Goal: Navigation & Orientation: Find specific page/section

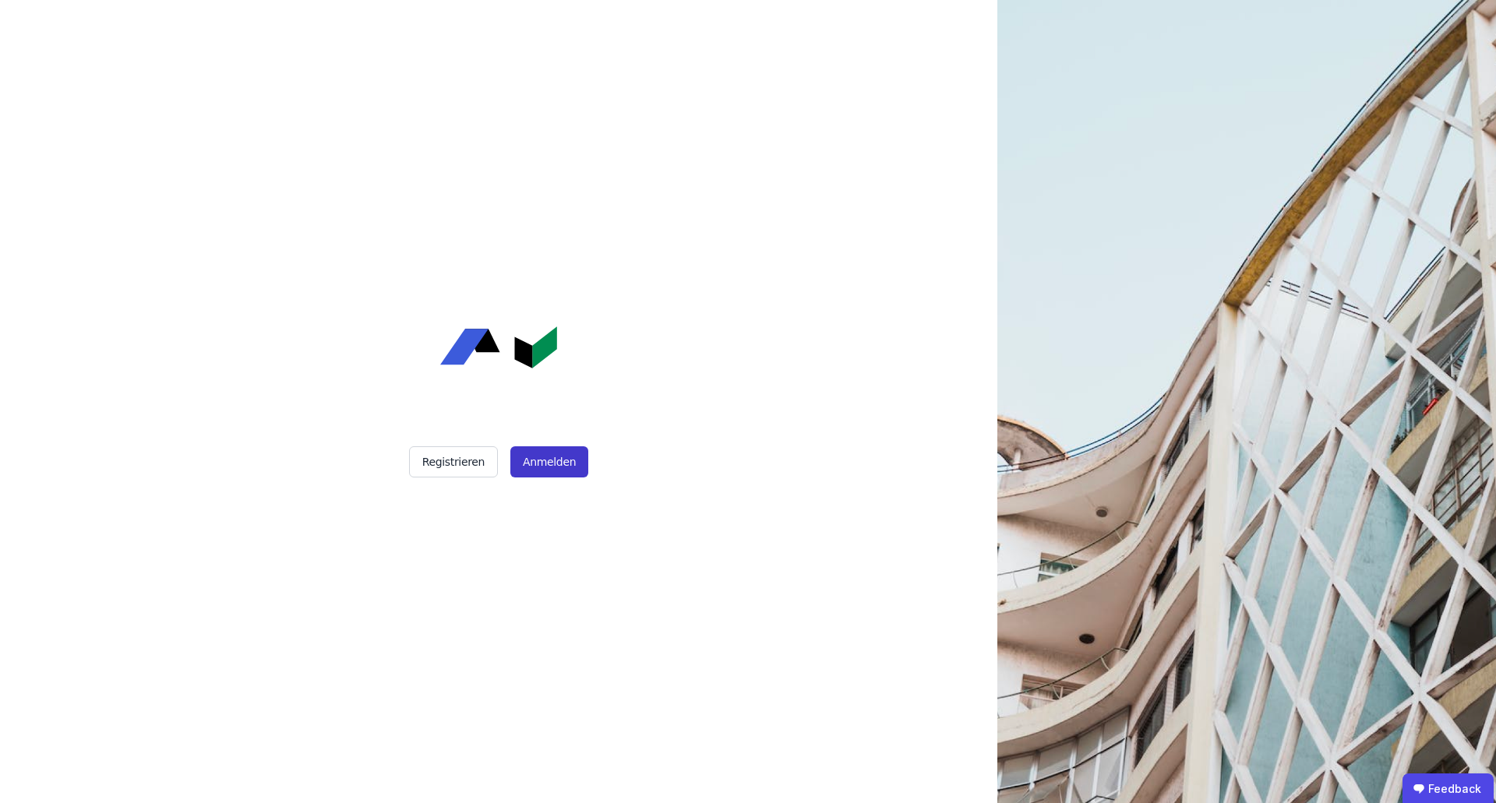
click at [555, 460] on button "Anmelden" at bounding box center [549, 461] width 78 height 31
click at [554, 465] on button "Anmelden" at bounding box center [549, 461] width 78 height 31
click at [548, 477] on div "Registrieren Anmelden" at bounding box center [498, 401] width 389 height 803
click at [548, 470] on button "Anmelden" at bounding box center [549, 461] width 78 height 31
